Goal: Obtain resource: Obtain resource

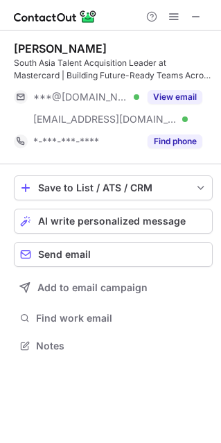
scroll to position [335, 221]
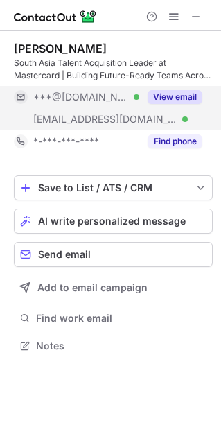
click at [173, 98] on button "View email" at bounding box center [175, 97] width 55 height 14
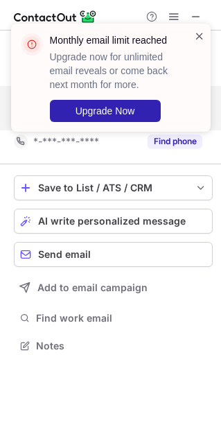
click at [200, 37] on span at bounding box center [199, 36] width 11 height 14
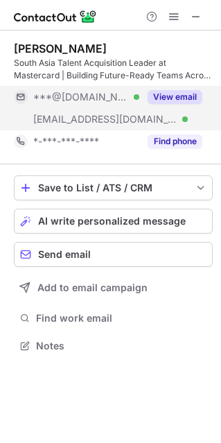
click at [164, 95] on button "View email" at bounding box center [175, 97] width 55 height 14
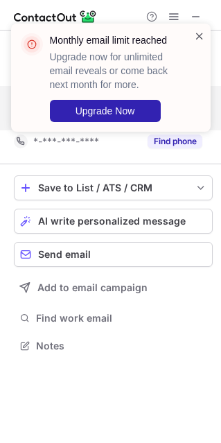
click at [196, 30] on span at bounding box center [199, 36] width 11 height 14
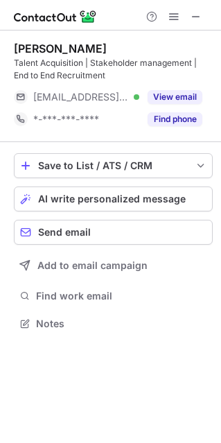
scroll to position [313, 221]
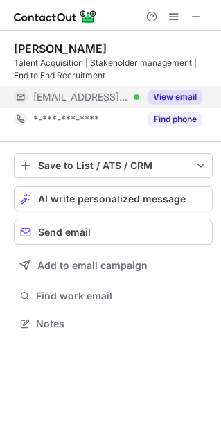
click at [161, 96] on button "View email" at bounding box center [175, 97] width 55 height 14
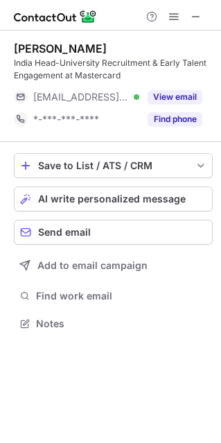
scroll to position [313, 221]
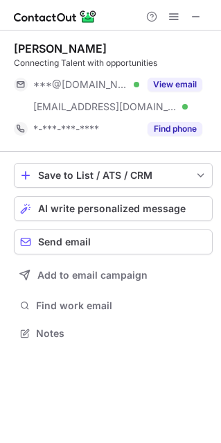
scroll to position [323, 221]
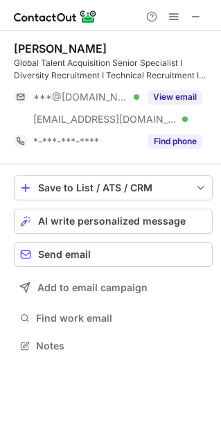
scroll to position [335, 221]
